Goal: Information Seeking & Learning: Learn about a topic

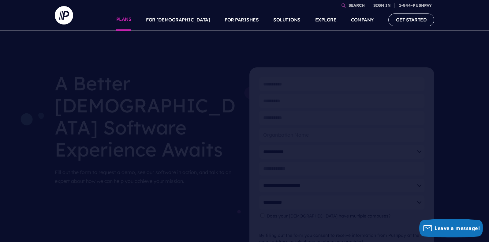
click at [132, 21] on link "PLANS" at bounding box center [123, 19] width 15 height 21
